Goal: Task Accomplishment & Management: Use online tool/utility

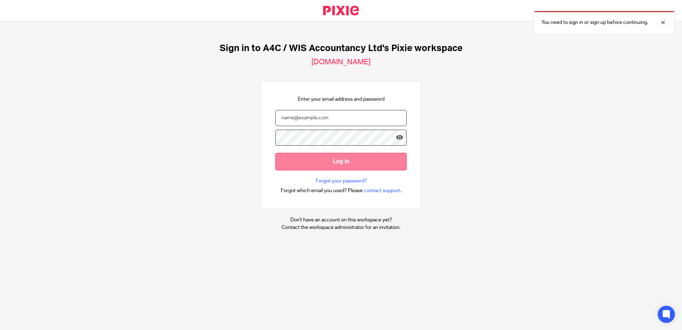
type input "sarah@a4cgroup.co.uk"
click at [351, 160] on input "Log in" at bounding box center [340, 161] width 131 height 17
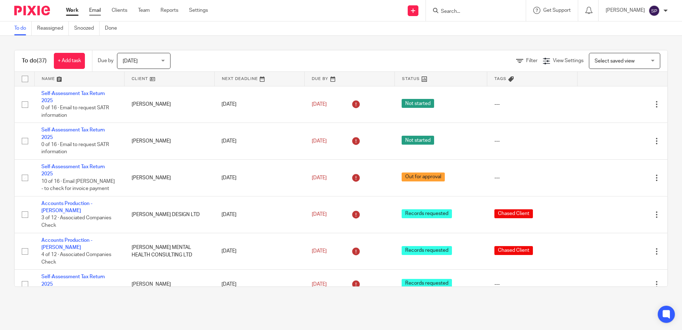
click at [94, 8] on link "Email" at bounding box center [95, 10] width 12 height 7
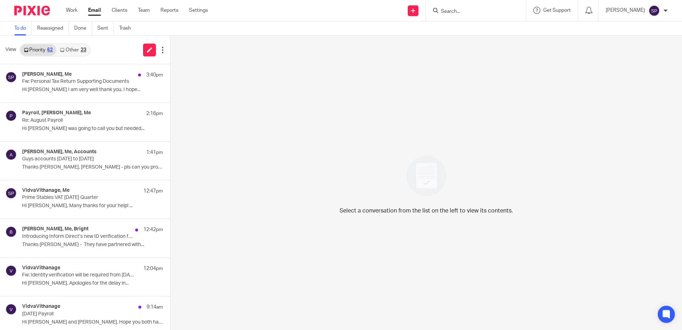
click at [75, 49] on link "Other 23" at bounding box center [72, 49] width 33 height 11
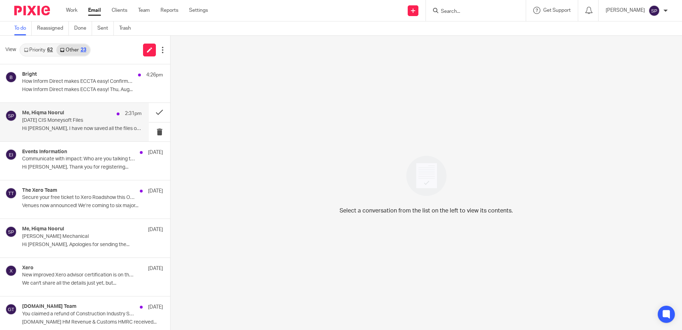
click at [72, 119] on p "July 2025 CIS Moneysoft Files" at bounding box center [70, 120] width 96 height 6
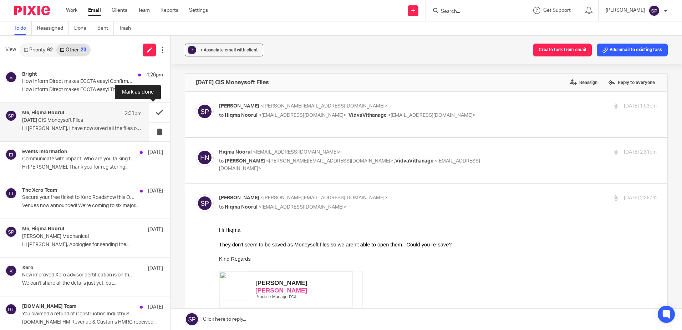
click at [154, 111] on button at bounding box center [159, 112] width 21 height 19
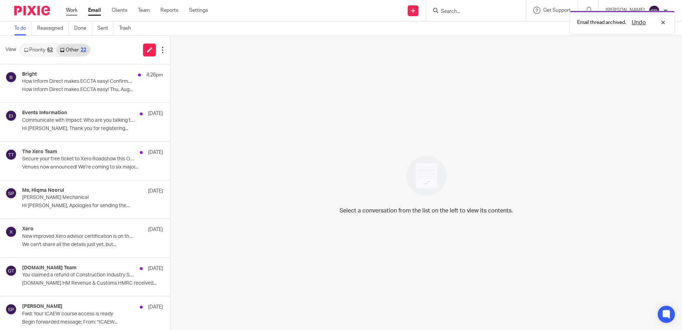
click at [75, 9] on link "Work" at bounding box center [71, 10] width 11 height 7
